Goal: Information Seeking & Learning: Understand process/instructions

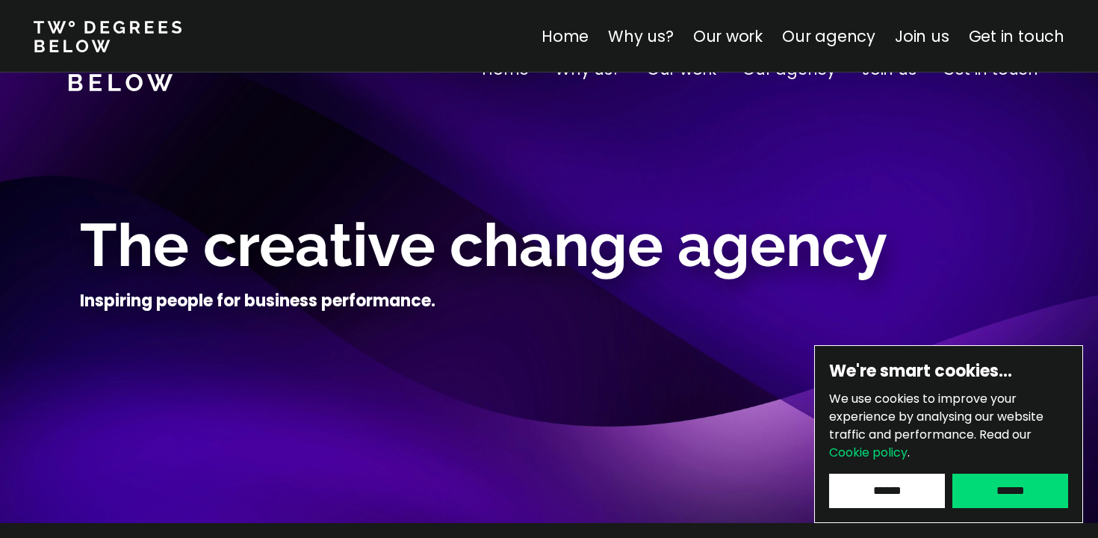
scroll to position [6530, 0]
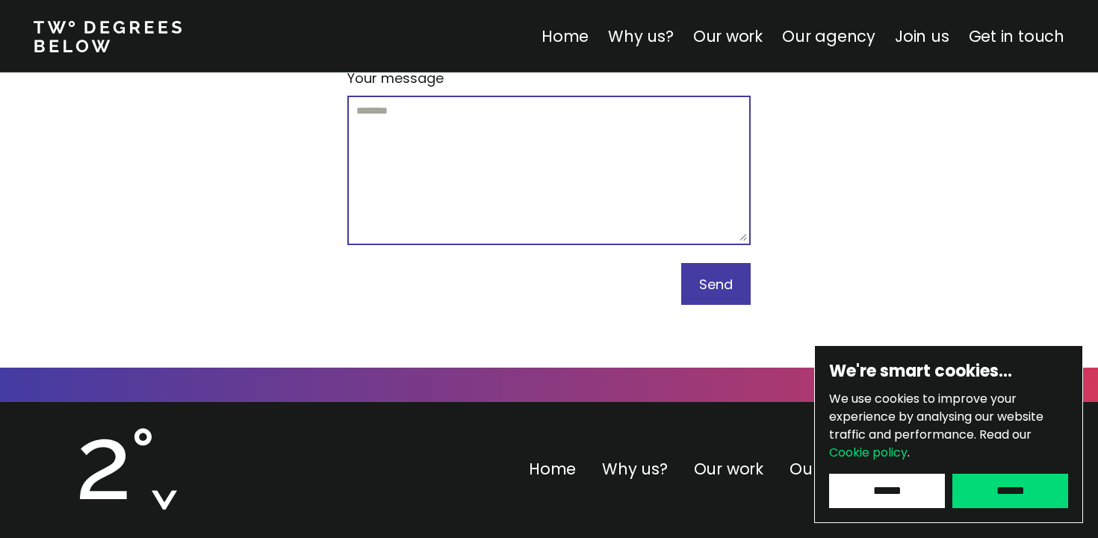
click at [876, 449] on link "Cookie policy" at bounding box center [868, 452] width 78 height 17
click at [873, 454] on link "Cookie policy" at bounding box center [868, 452] width 78 height 17
click at [1006, 489] on input "******" at bounding box center [1011, 491] width 116 height 34
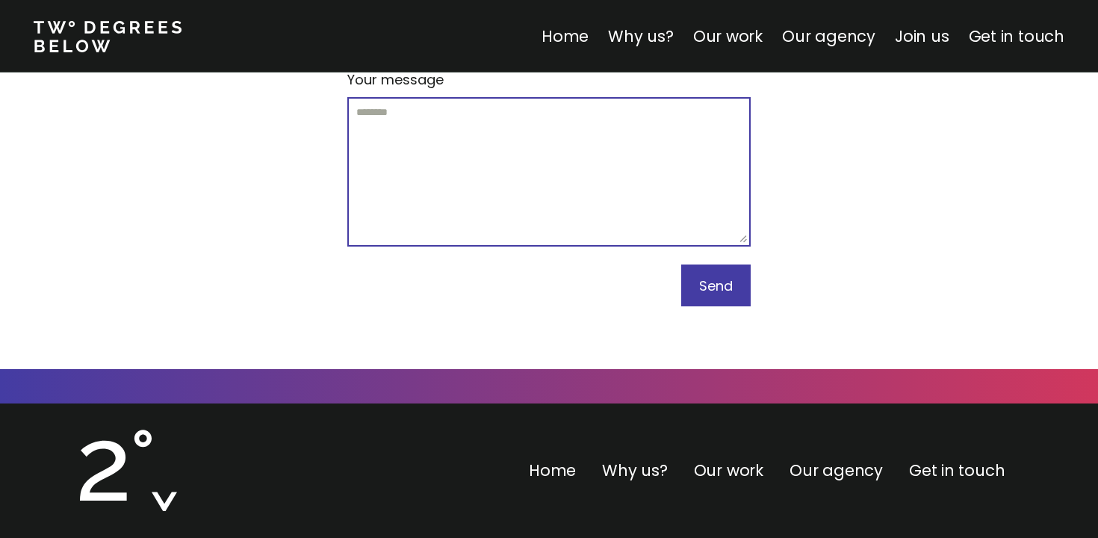
scroll to position [6526, 0]
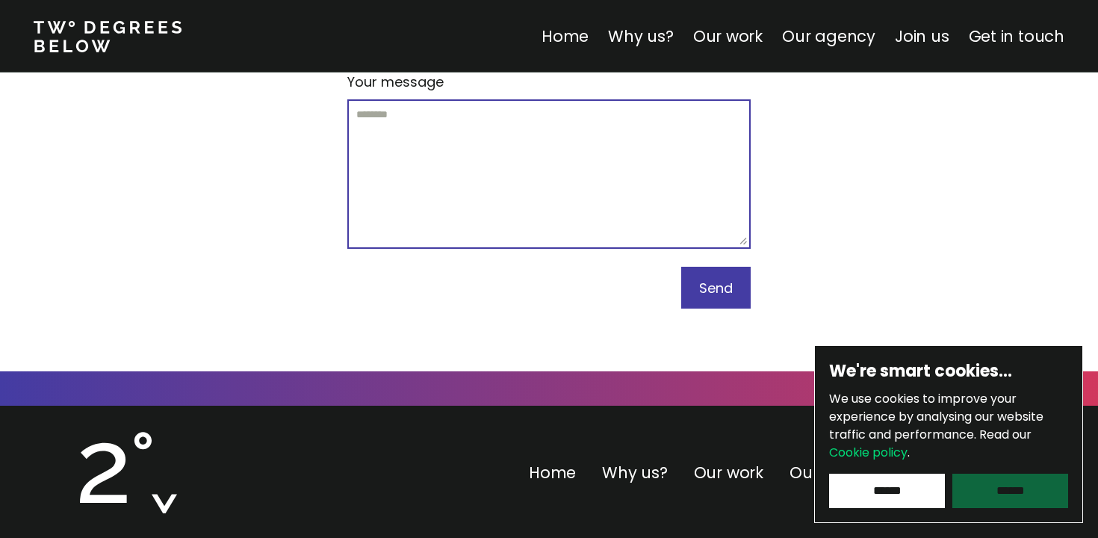
click at [983, 482] on input "******" at bounding box center [1011, 491] width 116 height 34
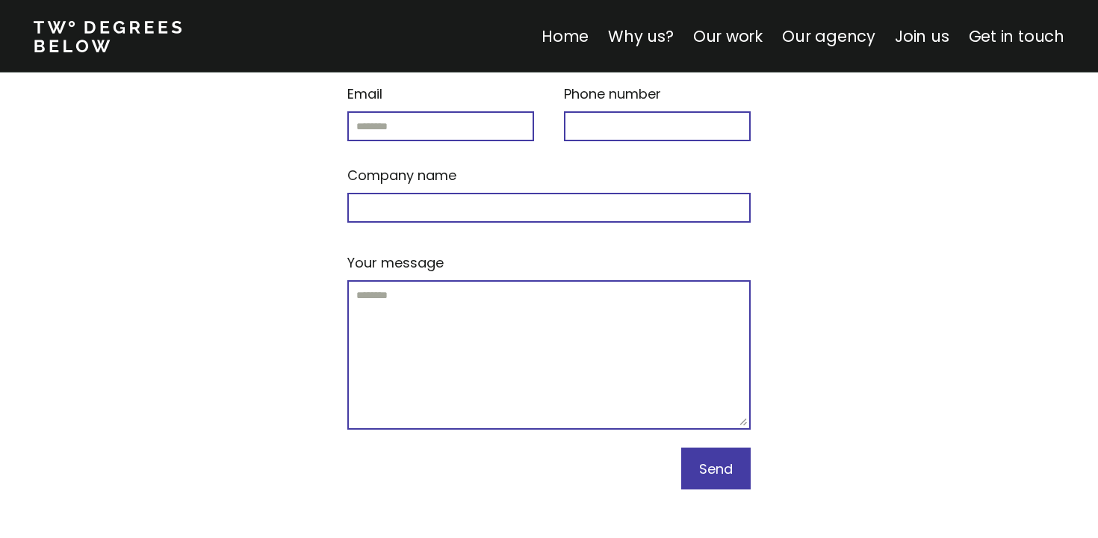
scroll to position [6017, 0]
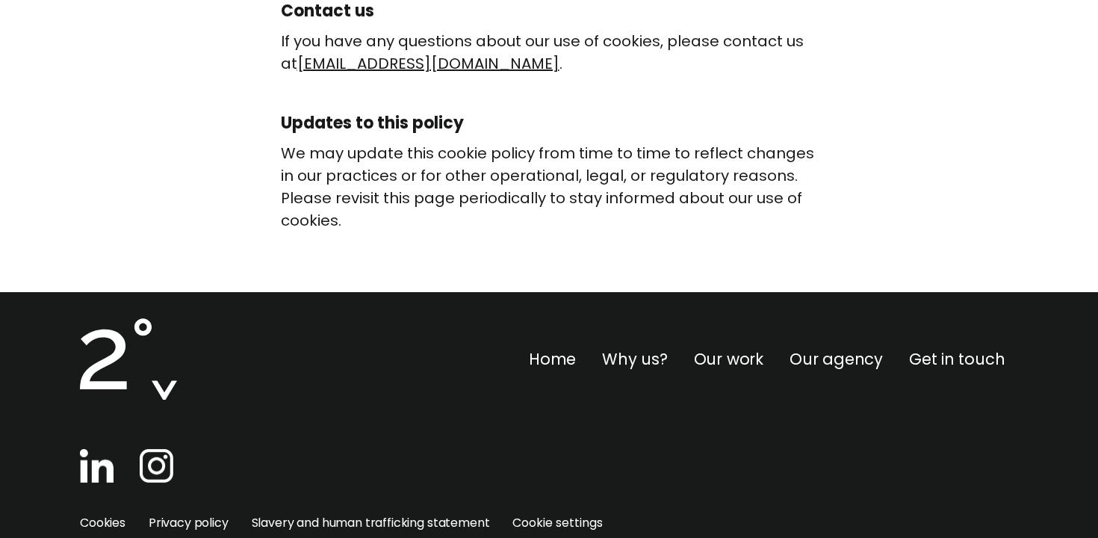
scroll to position [1534, 0]
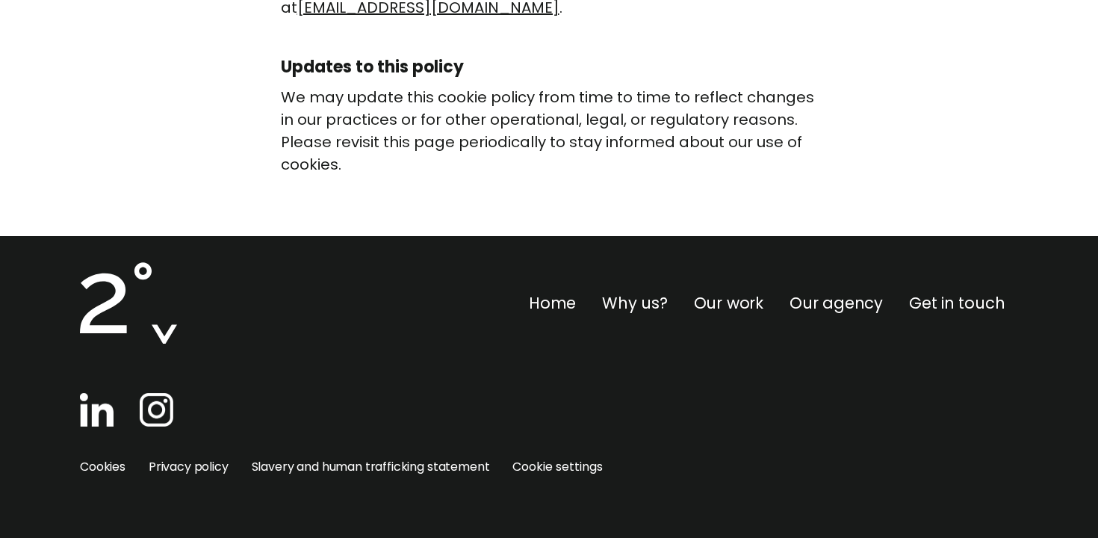
click at [585, 468] on span "Cookie settings" at bounding box center [558, 467] width 90 height 22
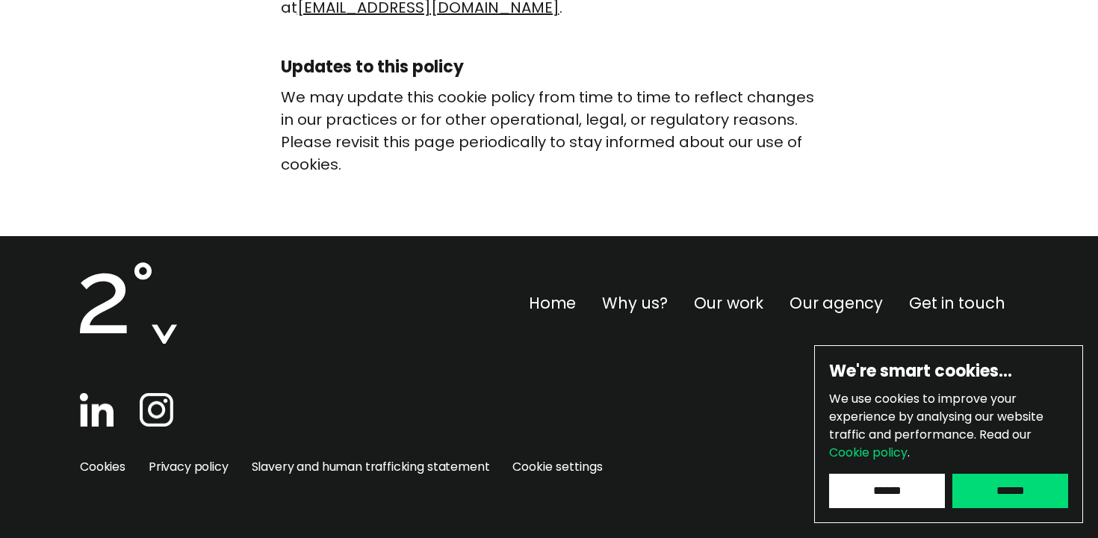
click at [585, 468] on span "Cookie settings" at bounding box center [558, 467] width 90 height 22
click at [586, 413] on div at bounding box center [549, 402] width 938 height 63
click at [204, 467] on link "Privacy policy" at bounding box center [189, 466] width 80 height 17
